Goal: Use online tool/utility: Utilize a website feature to perform a specific function

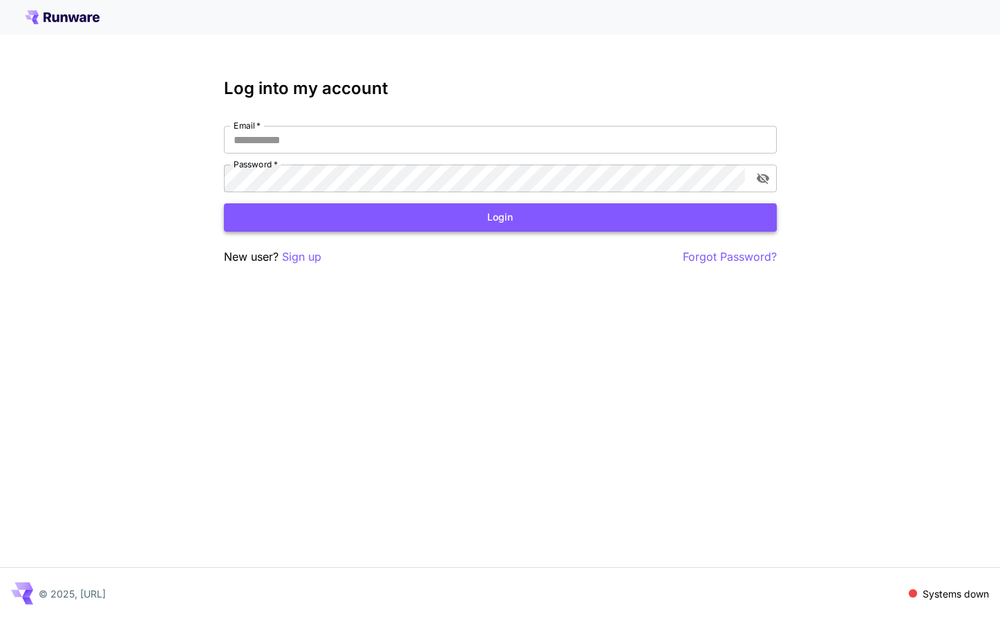
type input "**********"
click at [498, 216] on button "Login" at bounding box center [500, 217] width 553 height 28
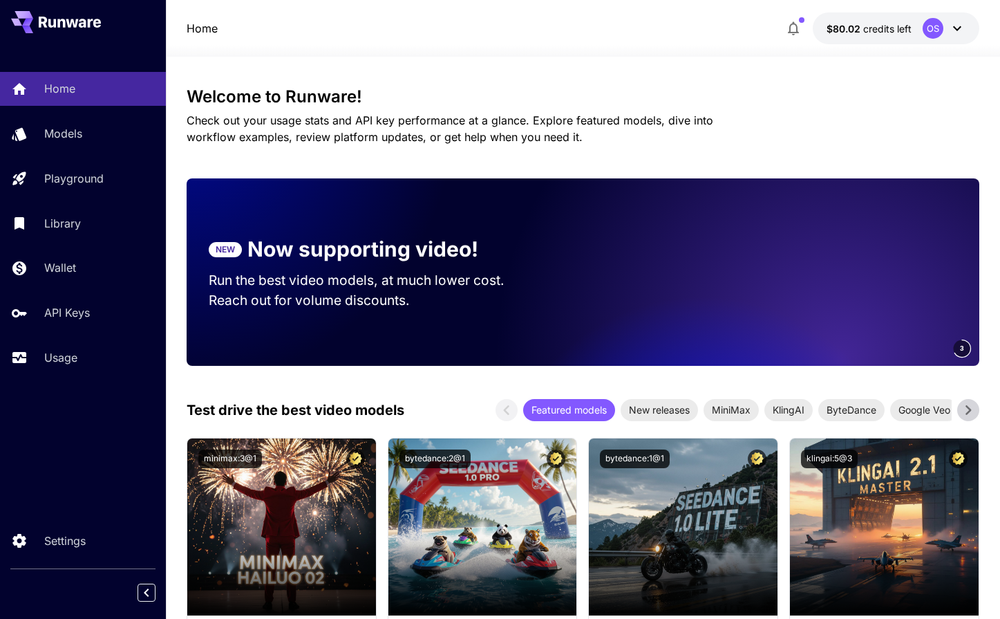
click at [910, 339] on video at bounding box center [785, 271] width 387 height 187
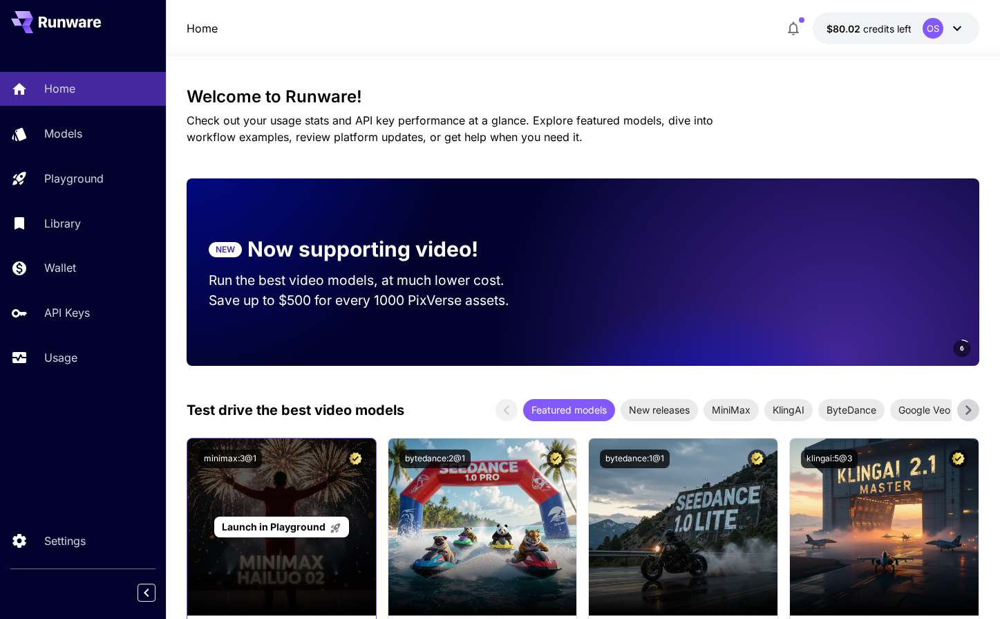
click at [270, 521] on span "Launch in Playground" at bounding box center [274, 526] width 104 height 12
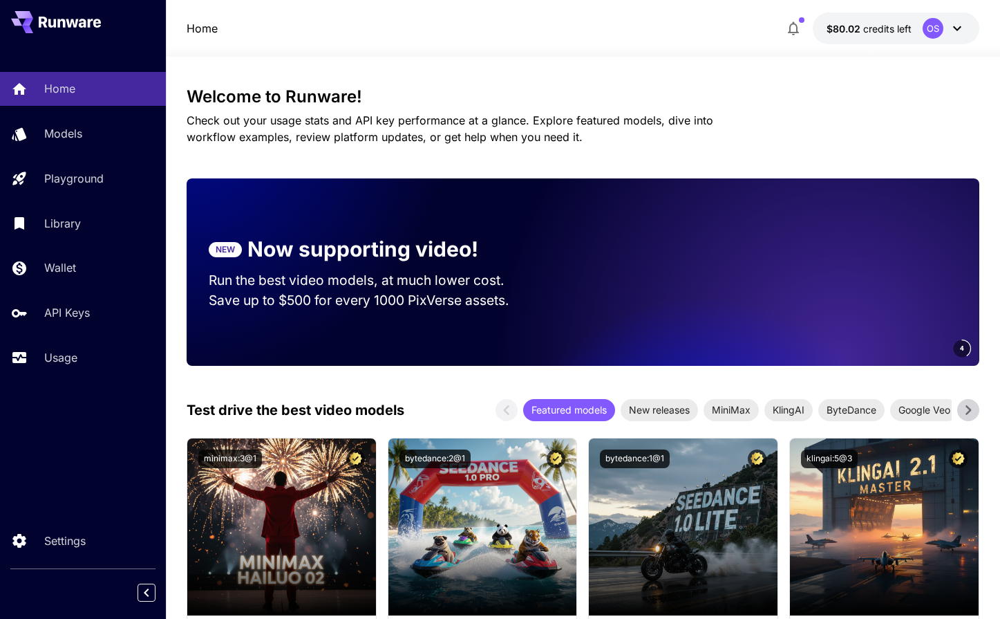
click at [827, 301] on video at bounding box center [785, 271] width 387 height 187
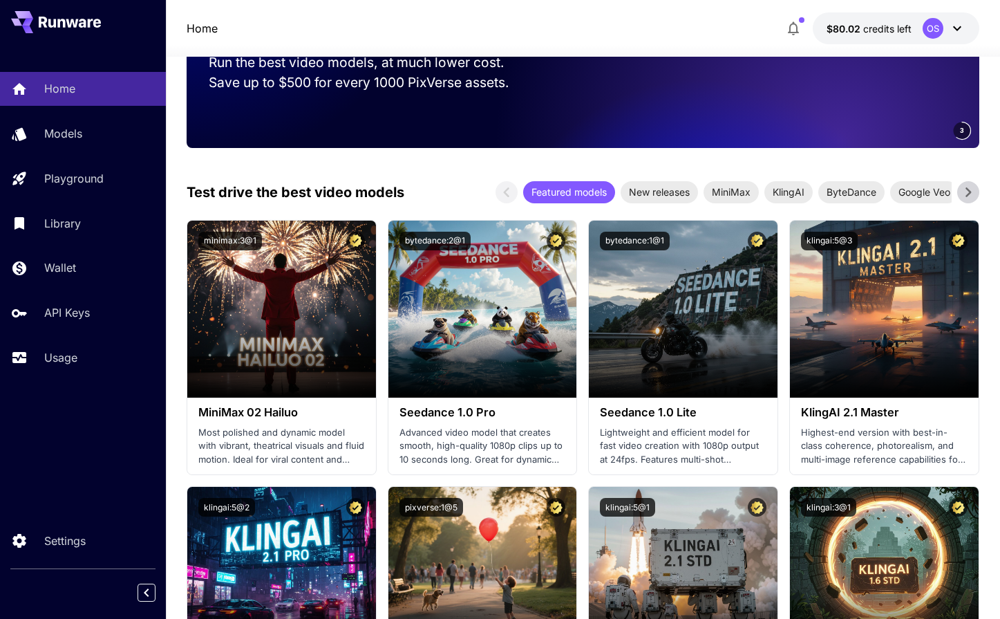
scroll to position [231, 0]
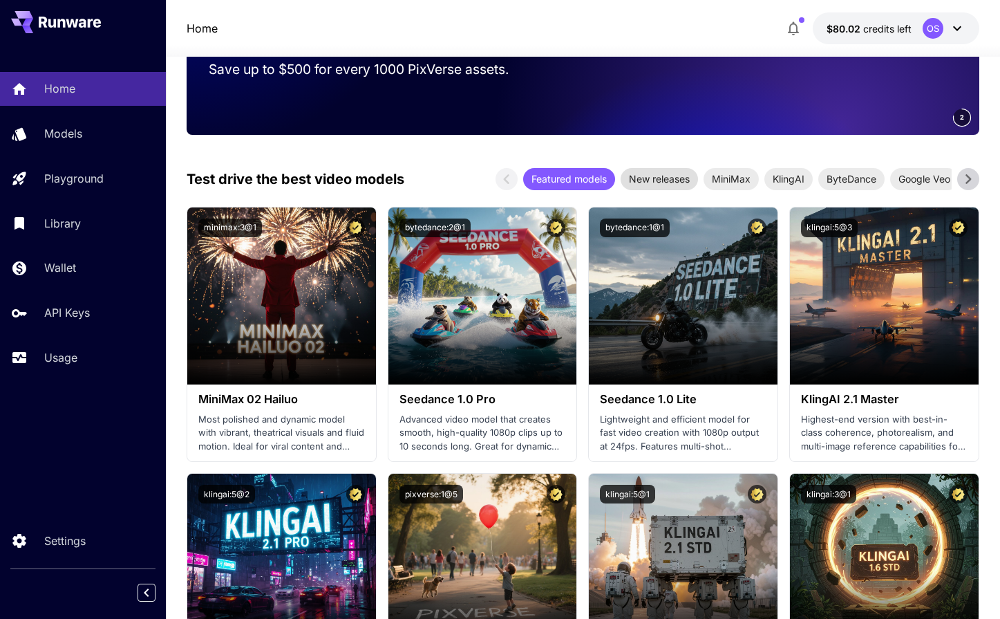
click at [684, 174] on span "New releases" at bounding box center [659, 178] width 77 height 15
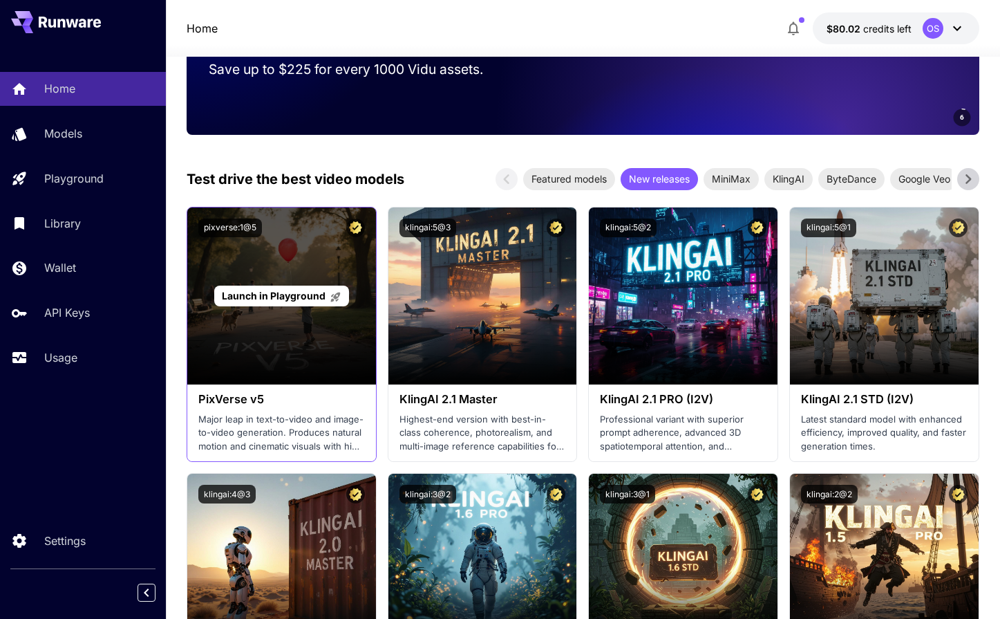
click at [286, 300] on span "Launch in Playground" at bounding box center [274, 296] width 104 height 12
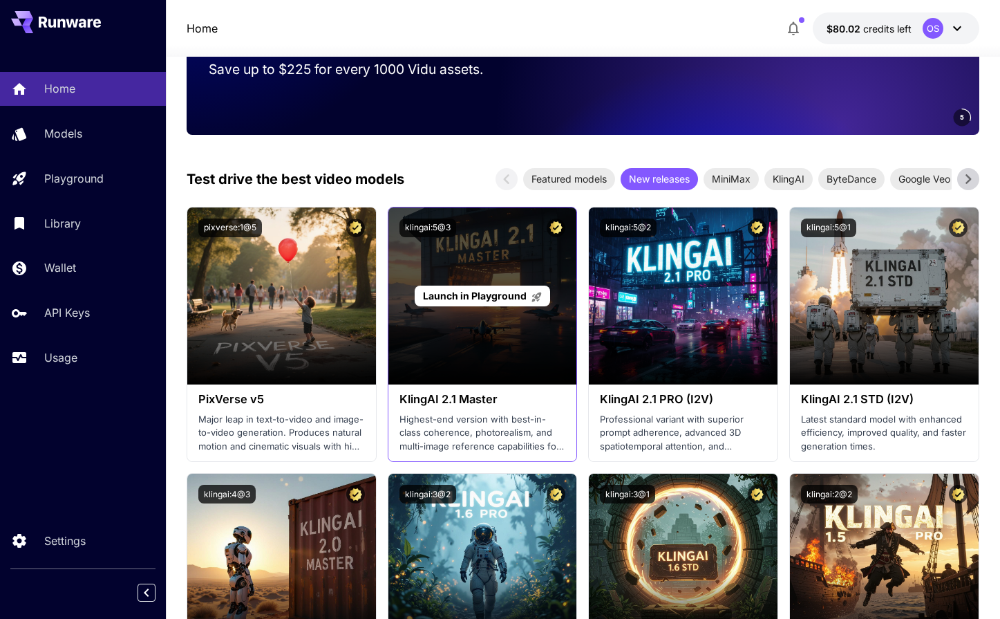
click at [488, 292] on span "Launch in Playground" at bounding box center [475, 296] width 104 height 12
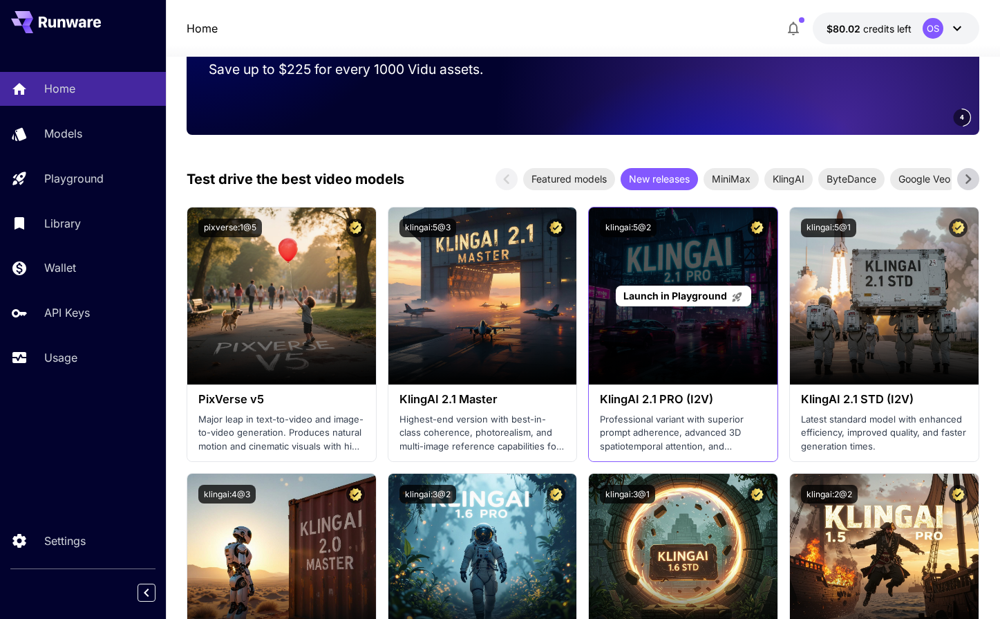
click at [666, 294] on span "Launch in Playground" at bounding box center [675, 296] width 104 height 12
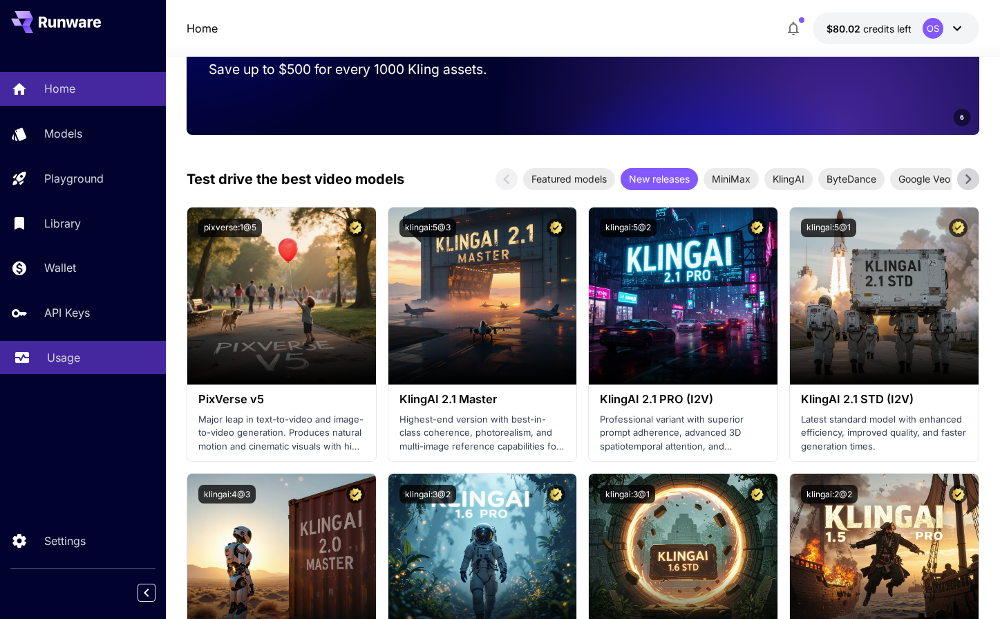
click at [63, 362] on p "Usage" at bounding box center [63, 357] width 33 height 17
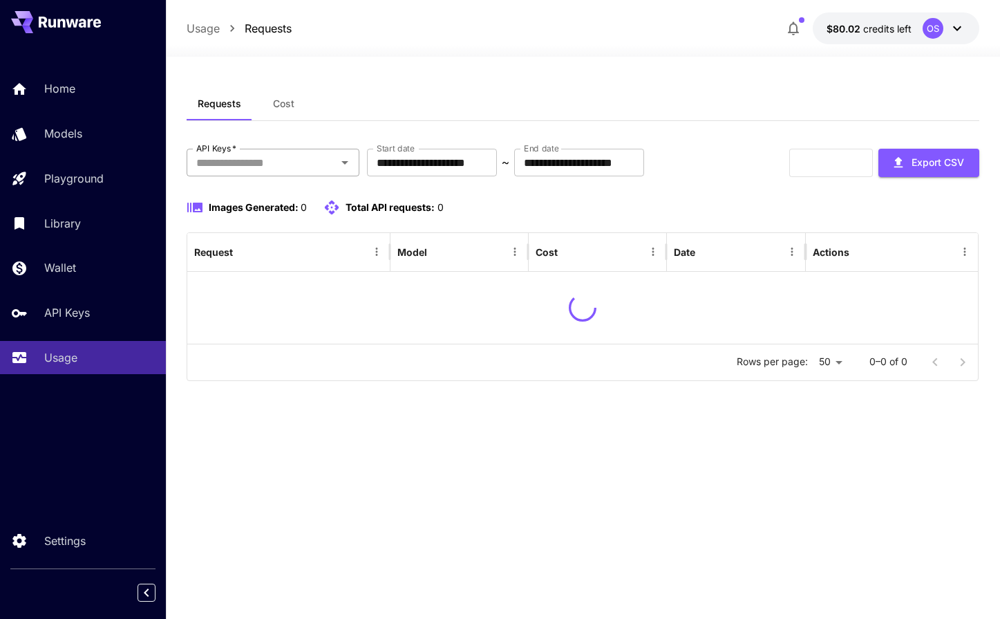
click at [310, 173] on div "API Keys   *" at bounding box center [273, 163] width 173 height 28
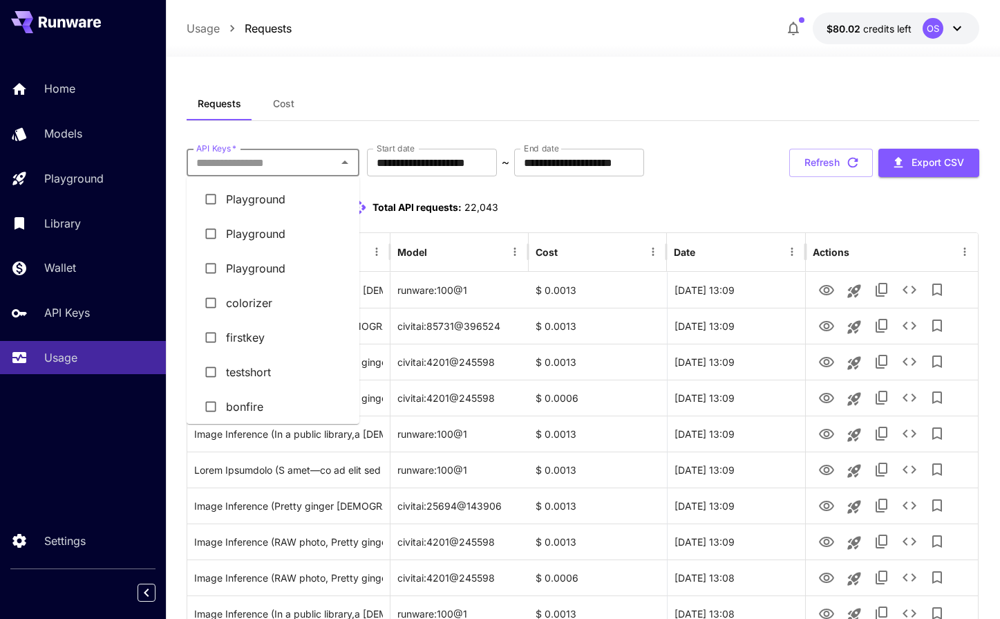
click at [254, 311] on li "colorizer" at bounding box center [273, 302] width 173 height 35
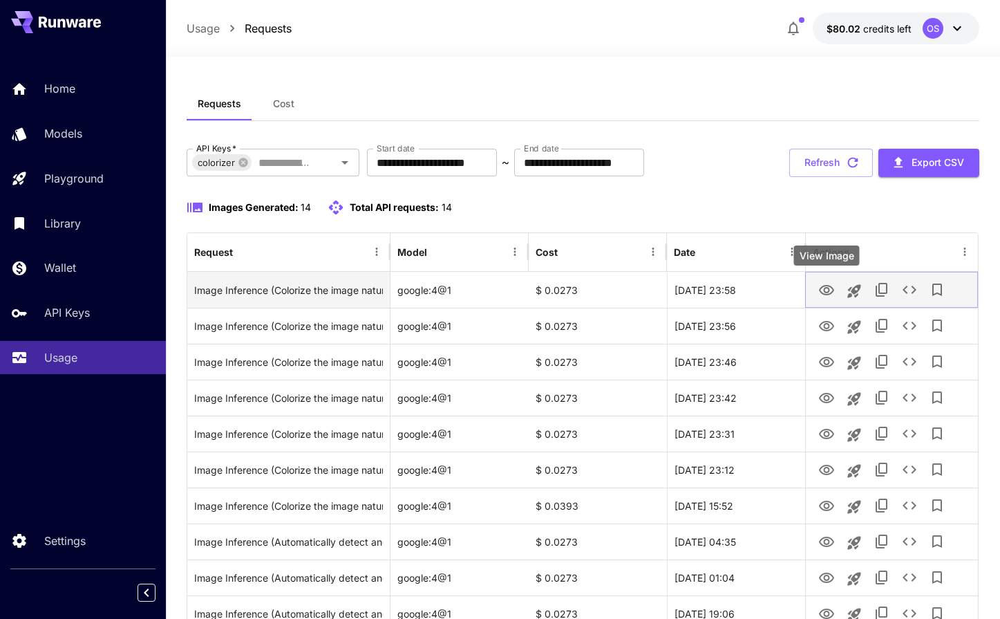
click at [825, 288] on icon "View Image" at bounding box center [826, 290] width 15 height 10
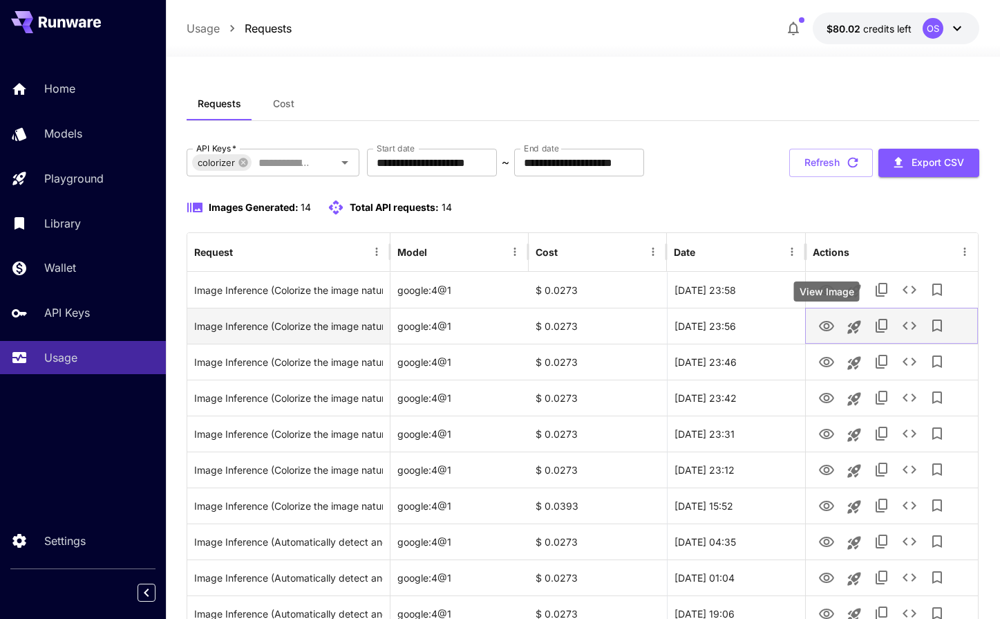
click at [827, 323] on icon "View Image" at bounding box center [826, 326] width 15 height 10
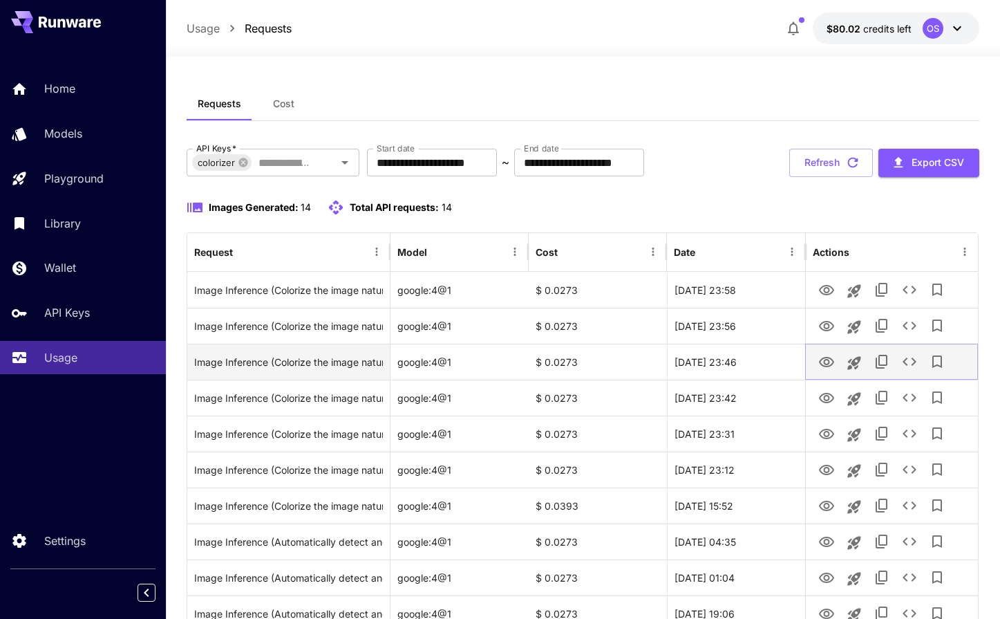
click at [825, 369] on icon "View Image" at bounding box center [826, 362] width 17 height 17
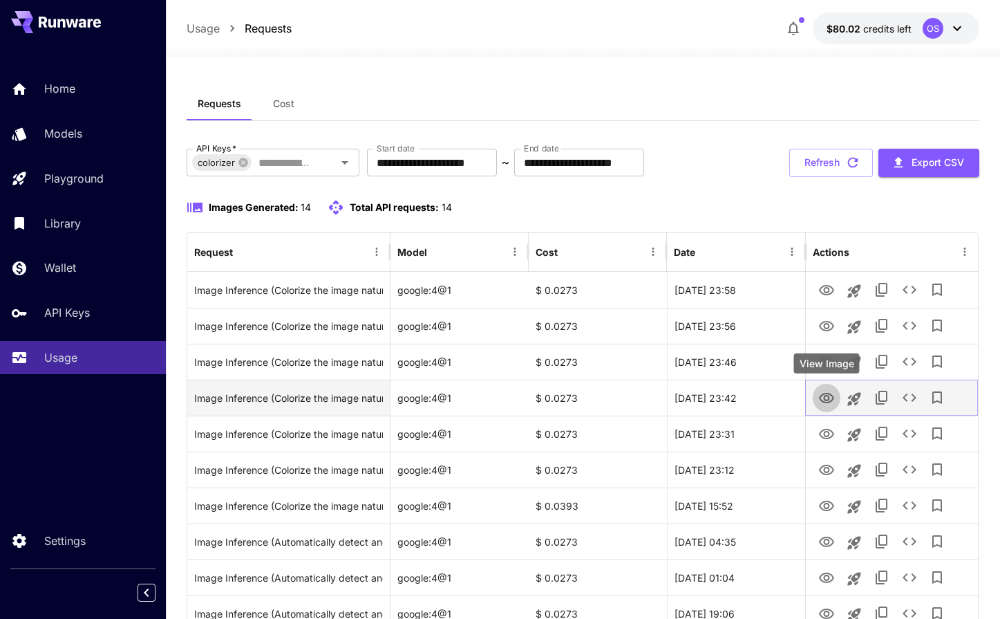
click at [821, 404] on icon "View Image" at bounding box center [826, 398] width 17 height 17
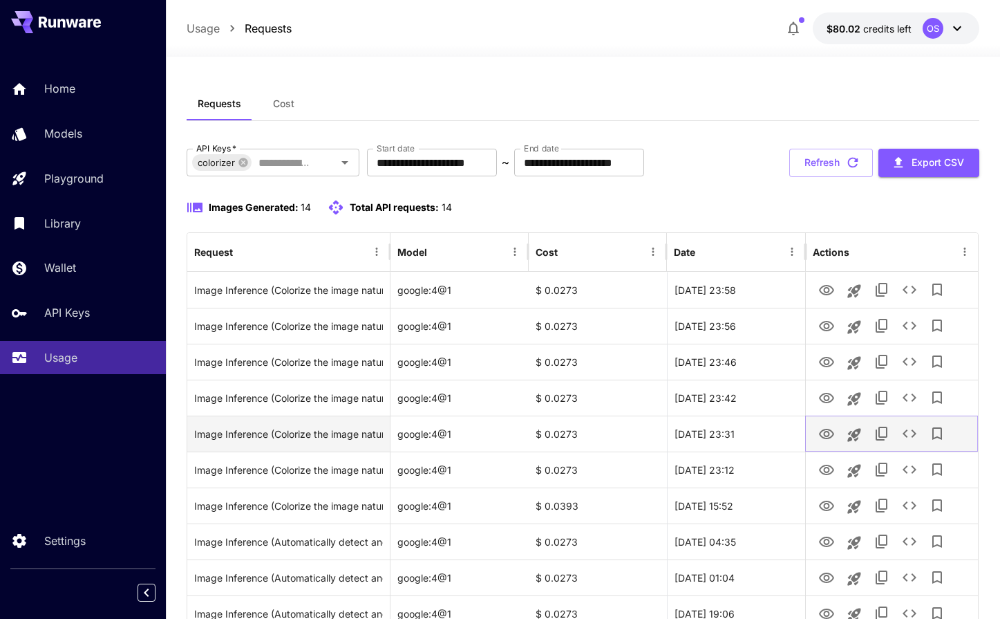
click at [823, 436] on icon "View Image" at bounding box center [826, 434] width 17 height 17
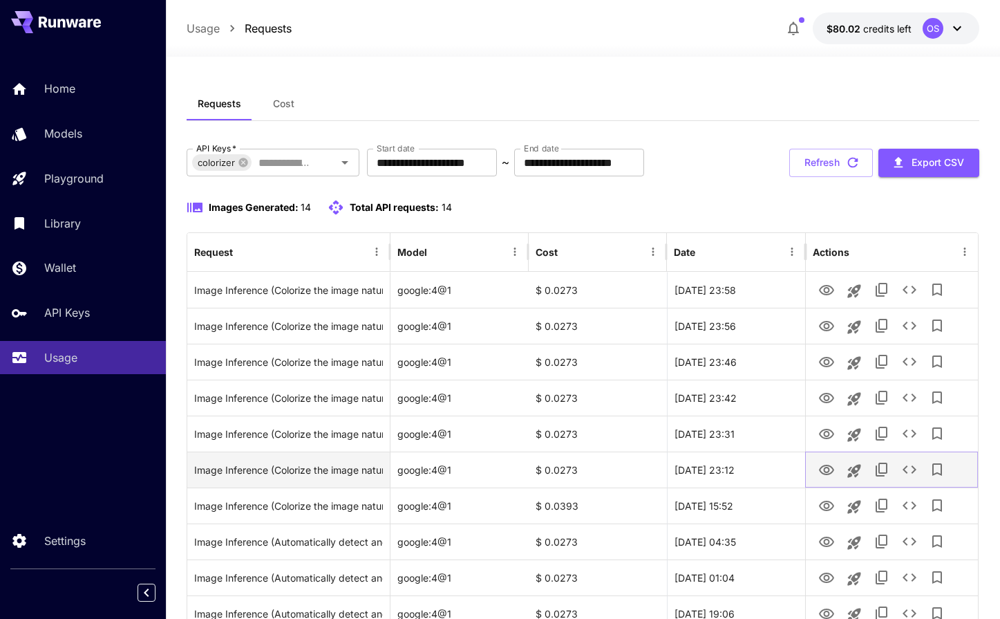
click at [823, 465] on icon "View Image" at bounding box center [826, 469] width 15 height 10
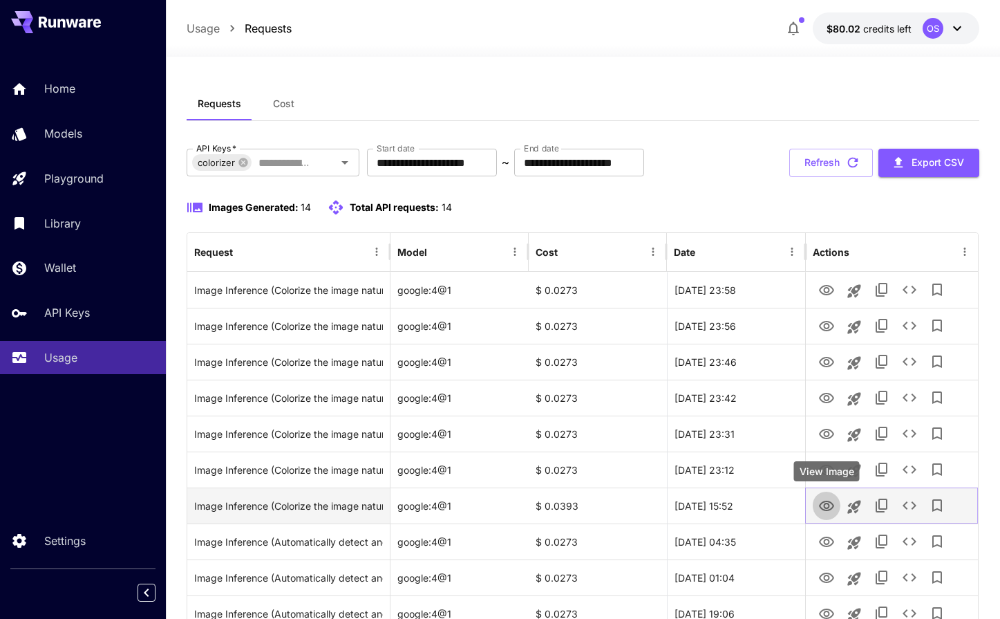
click at [822, 503] on icon "View Image" at bounding box center [826, 505] width 15 height 10
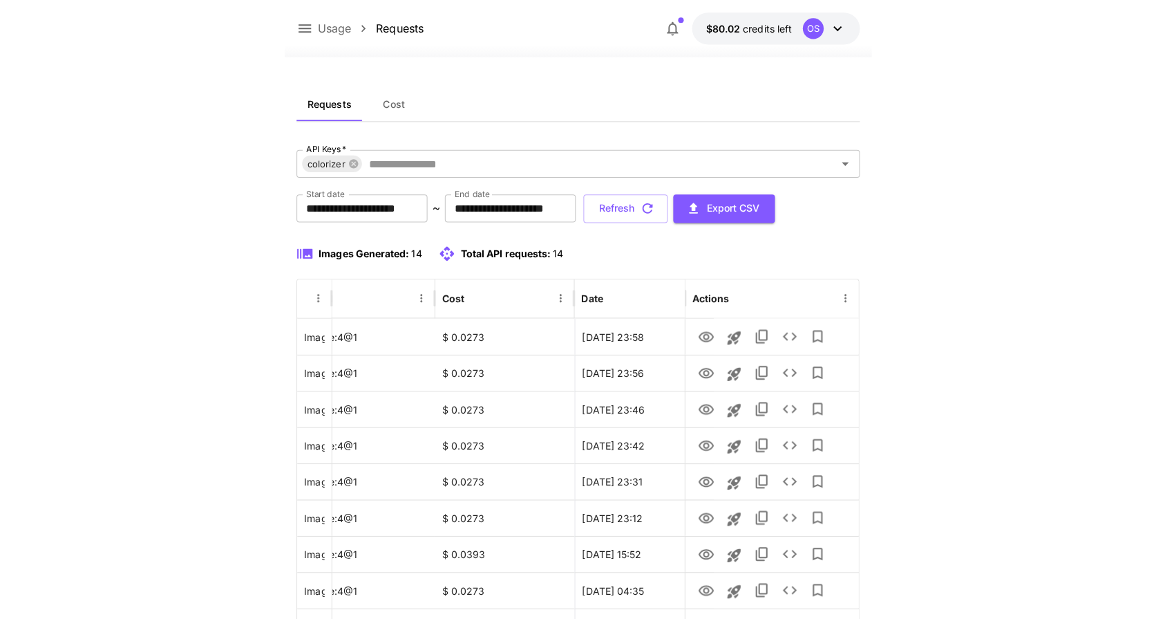
scroll to position [0, 64]
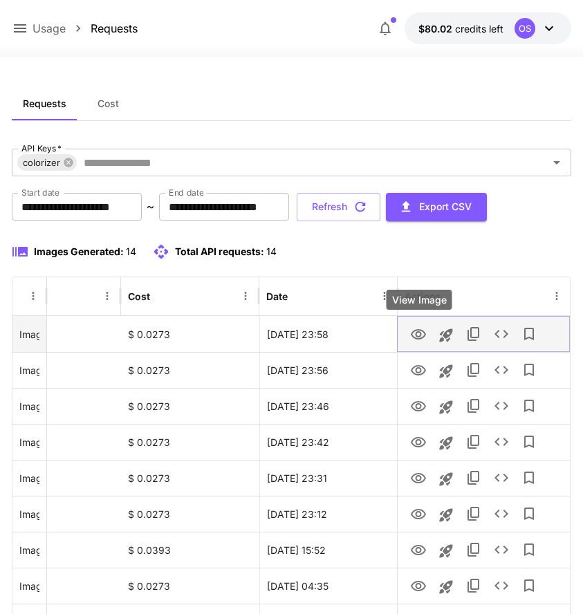
click at [417, 332] on icon "View Image" at bounding box center [418, 334] width 15 height 10
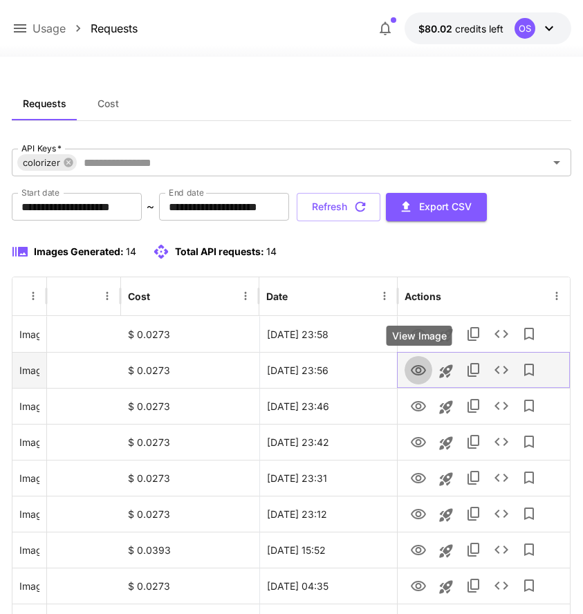
click at [413, 364] on icon "View Image" at bounding box center [418, 370] width 17 height 17
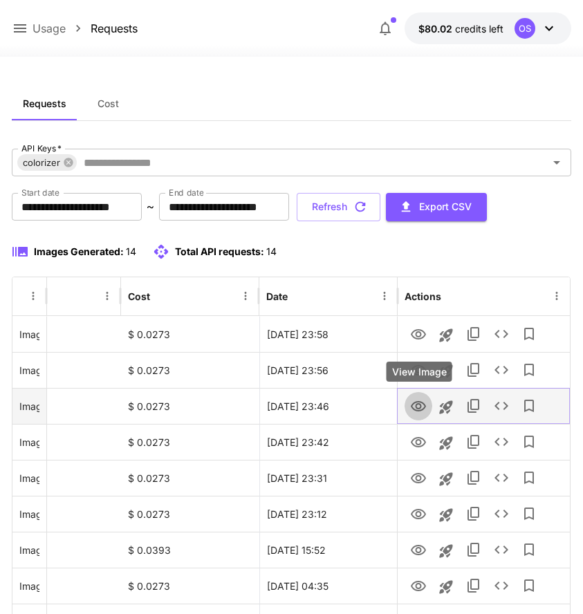
click at [420, 402] on icon "View Image" at bounding box center [418, 406] width 17 height 17
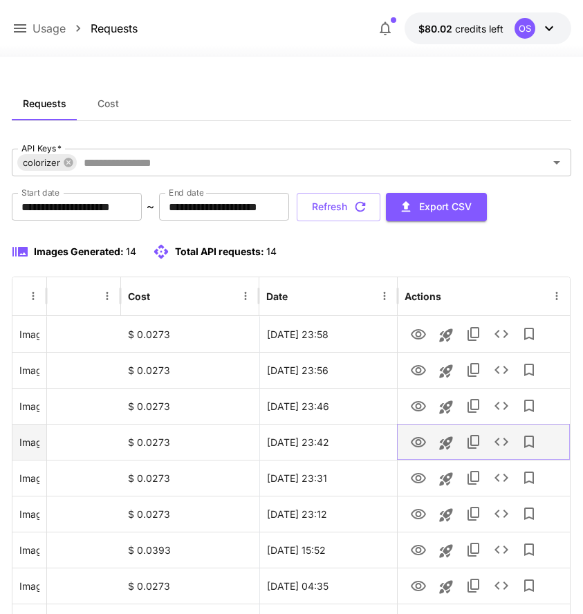
click at [415, 445] on icon "View Image" at bounding box center [418, 442] width 15 height 10
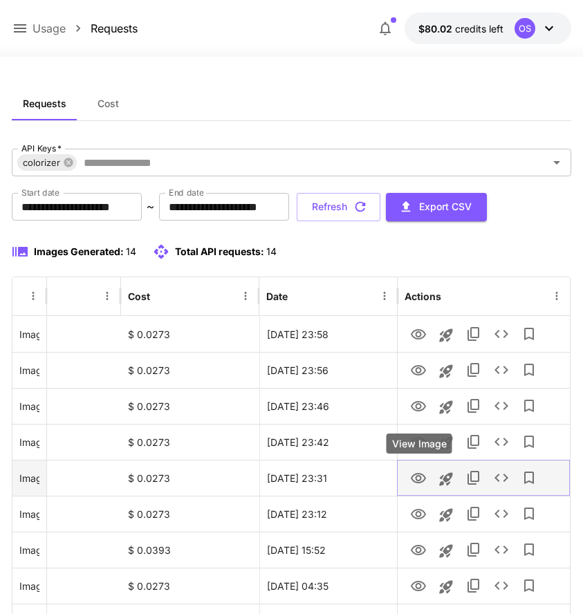
click at [426, 481] on button "View Image" at bounding box center [418, 477] width 28 height 28
click at [422, 481] on icon "View Image" at bounding box center [418, 478] width 15 height 10
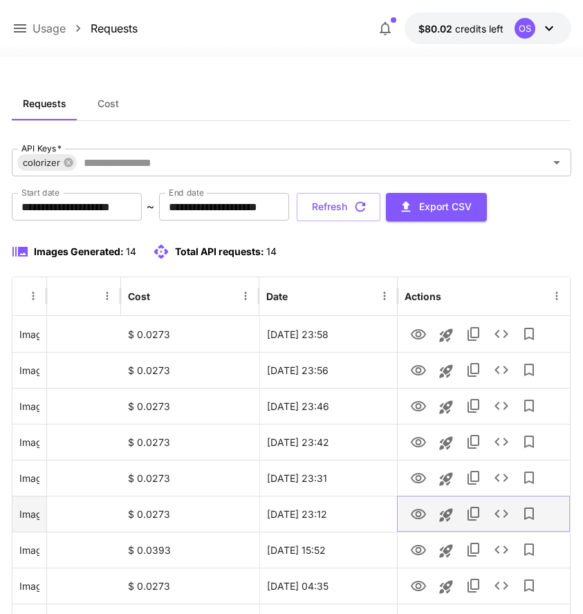
click at [427, 512] on button "View Image" at bounding box center [418, 513] width 28 height 28
click at [417, 514] on icon "View Image" at bounding box center [418, 514] width 17 height 17
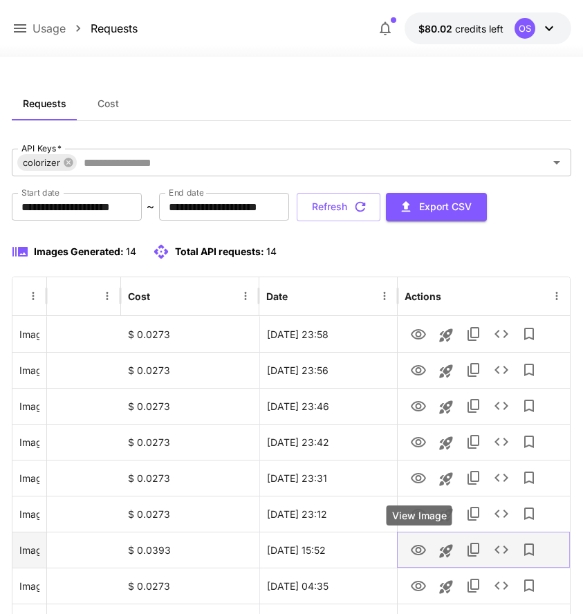
click at [420, 553] on icon "View Image" at bounding box center [418, 550] width 17 height 17
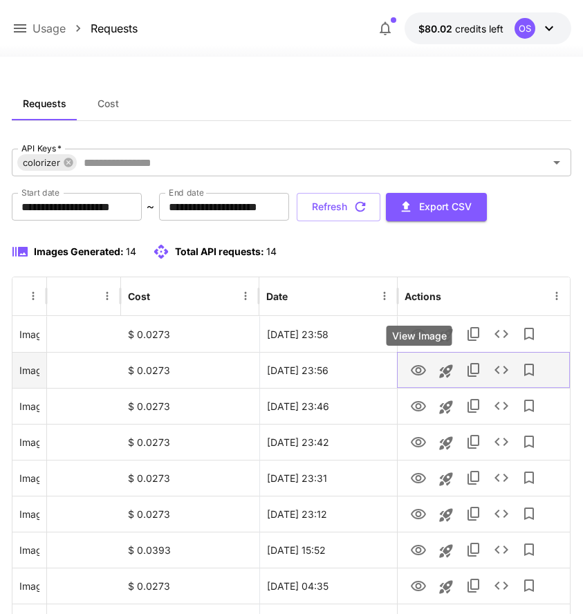
click at [419, 372] on icon "View Image" at bounding box center [418, 370] width 15 height 10
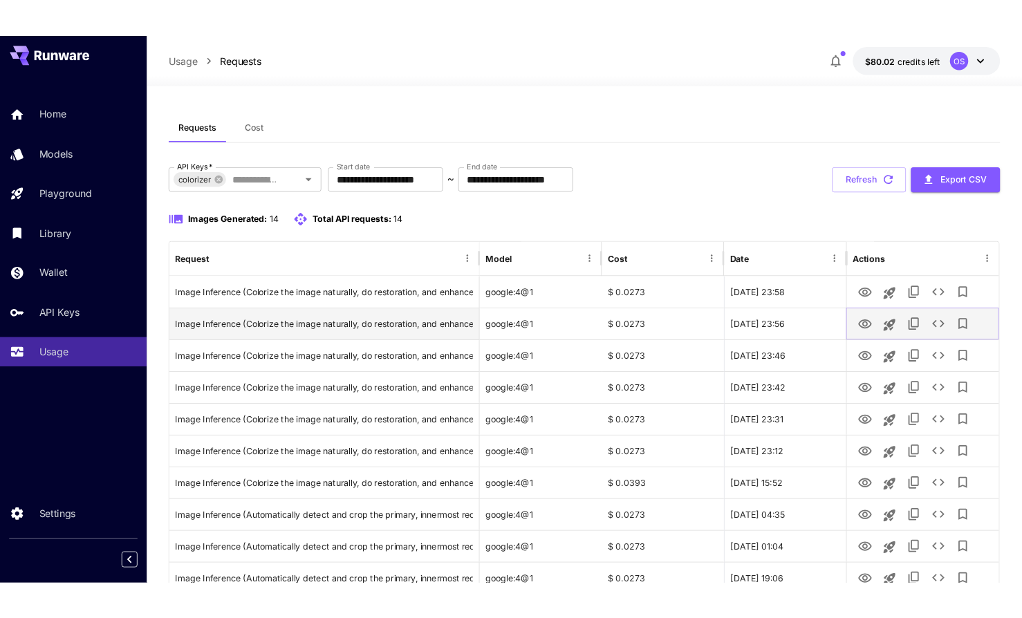
scroll to position [0, 0]
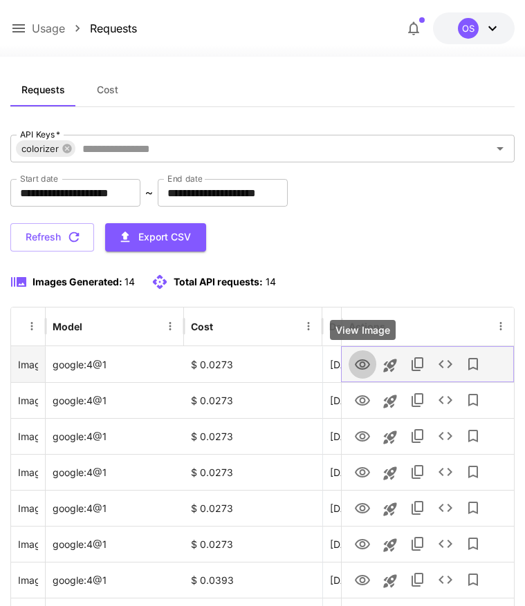
click at [358, 367] on icon "View Image" at bounding box center [362, 364] width 15 height 10
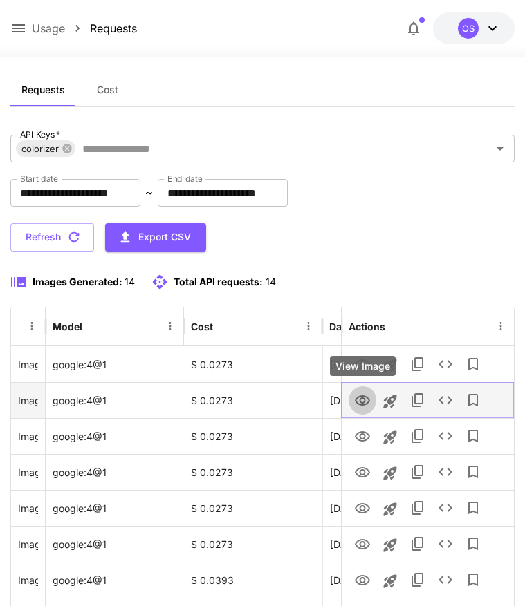
click at [369, 400] on icon "View Image" at bounding box center [362, 400] width 15 height 10
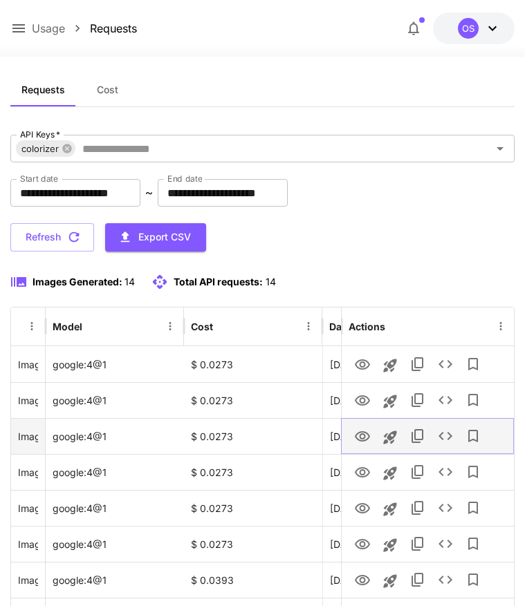
click at [356, 442] on icon "View Image" at bounding box center [362, 437] width 17 height 17
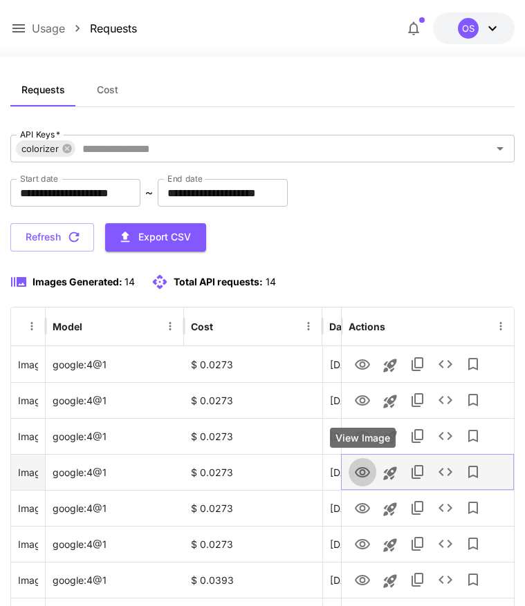
click at [359, 462] on button "View Image" at bounding box center [362, 472] width 28 height 28
click at [358, 468] on icon "View Image" at bounding box center [362, 472] width 15 height 10
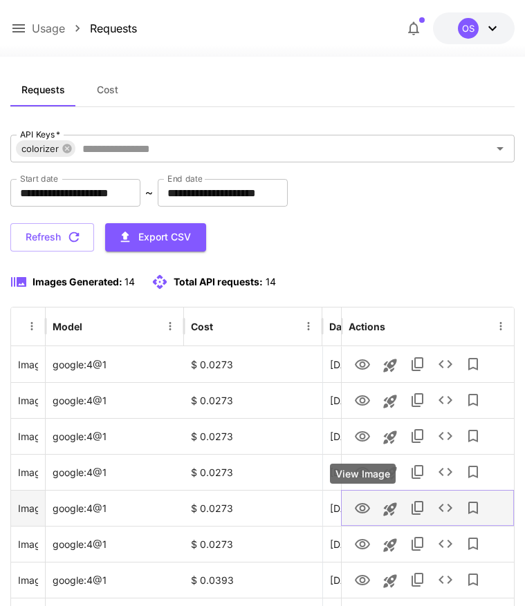
click at [365, 507] on icon "View Image" at bounding box center [362, 508] width 17 height 17
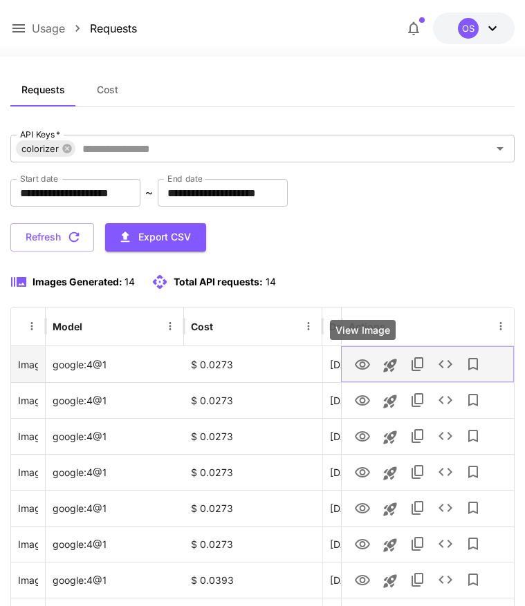
click at [361, 357] on icon "View Image" at bounding box center [362, 365] width 17 height 17
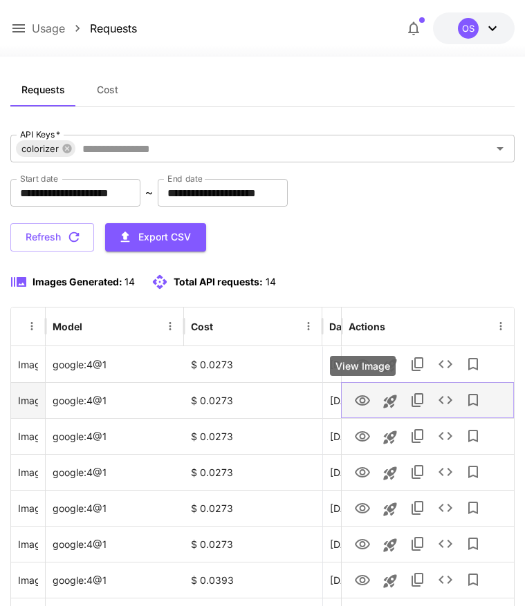
click at [364, 403] on icon "View Image" at bounding box center [362, 401] width 17 height 17
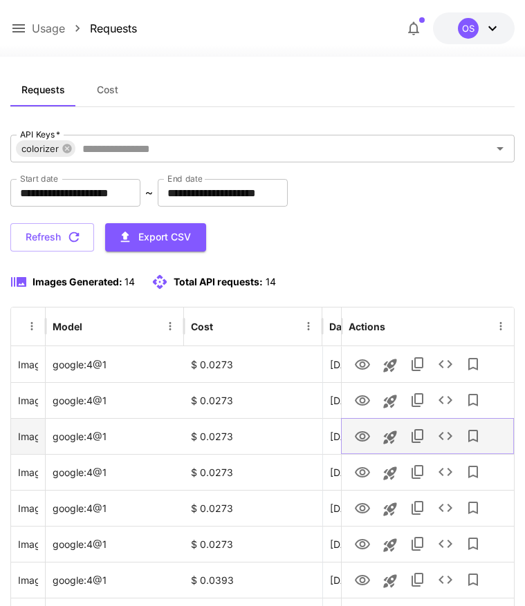
click at [361, 438] on icon "View Image" at bounding box center [362, 436] width 15 height 10
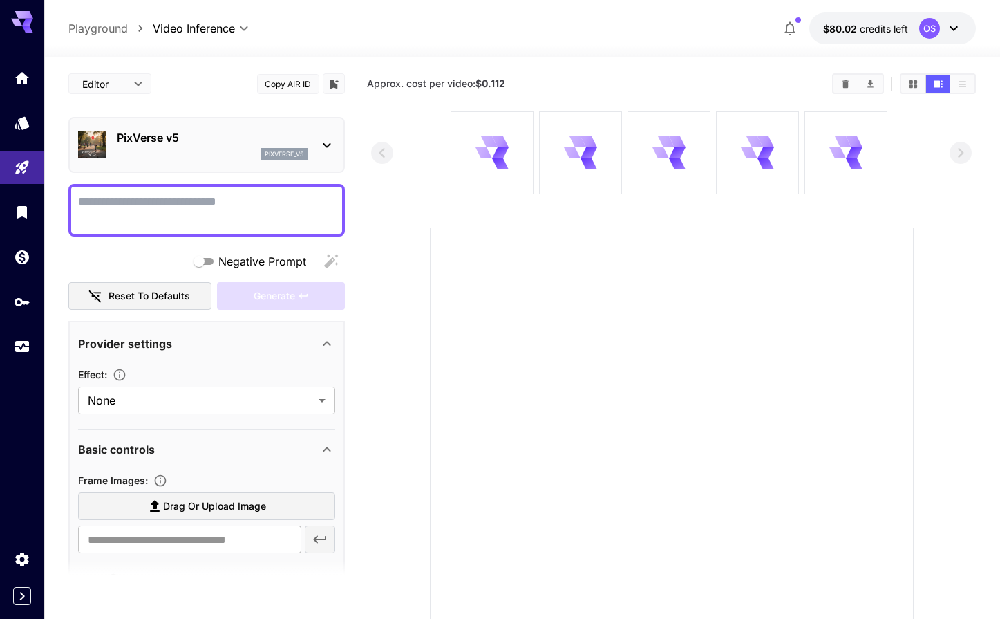
type input "**********"
type input "***"
